Goal: Find specific page/section: Find specific page/section

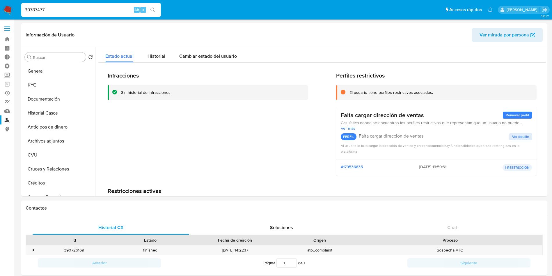
select select "10"
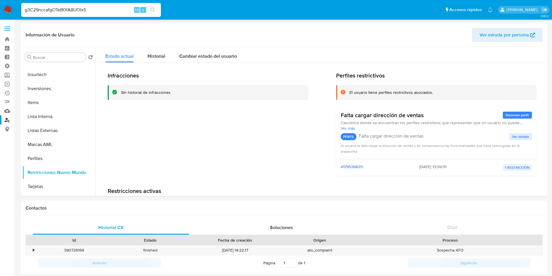
type input "g3C29nccafgOTeB0fA8UOlx5"
click at [152, 11] on icon "search-icon" at bounding box center [153, 10] width 4 height 4
click at [98, 8] on input "g3C29nccafgOTeB0fA8UOlx5" at bounding box center [91, 10] width 140 height 8
click at [158, 10] on button "search-icon" at bounding box center [153, 10] width 12 height 8
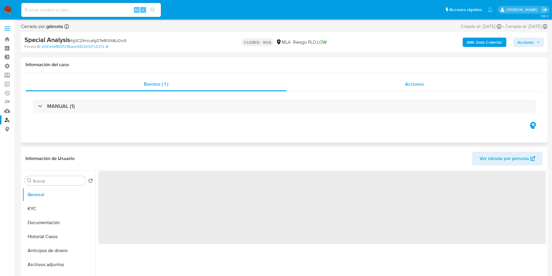
click at [428, 81] on div "Acciones" at bounding box center [415, 84] width 256 height 14
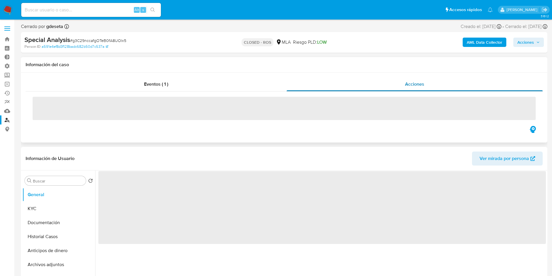
select select "10"
